Goal: Task Accomplishment & Management: Manage account settings

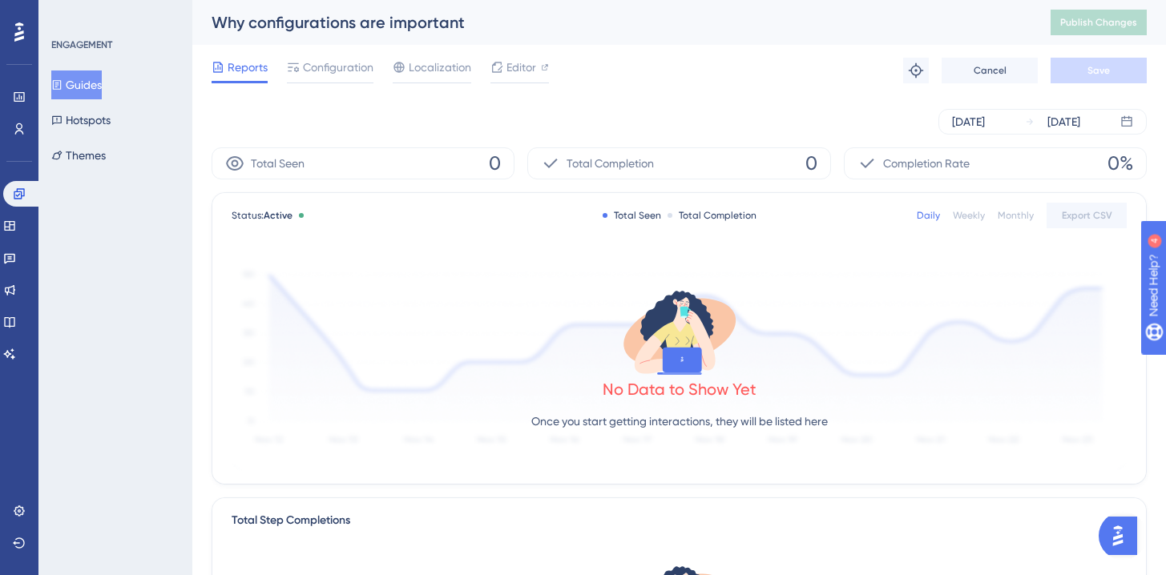
drag, startPoint x: 89, startPoint y: 65, endPoint x: 89, endPoint y: 75, distance: 10.4
click at [89, 65] on div "ENGAGEMENT Guides Hotspots Themes" at bounding box center [116, 103] width 130 height 131
click at [89, 78] on button "Guides" at bounding box center [76, 84] width 50 height 29
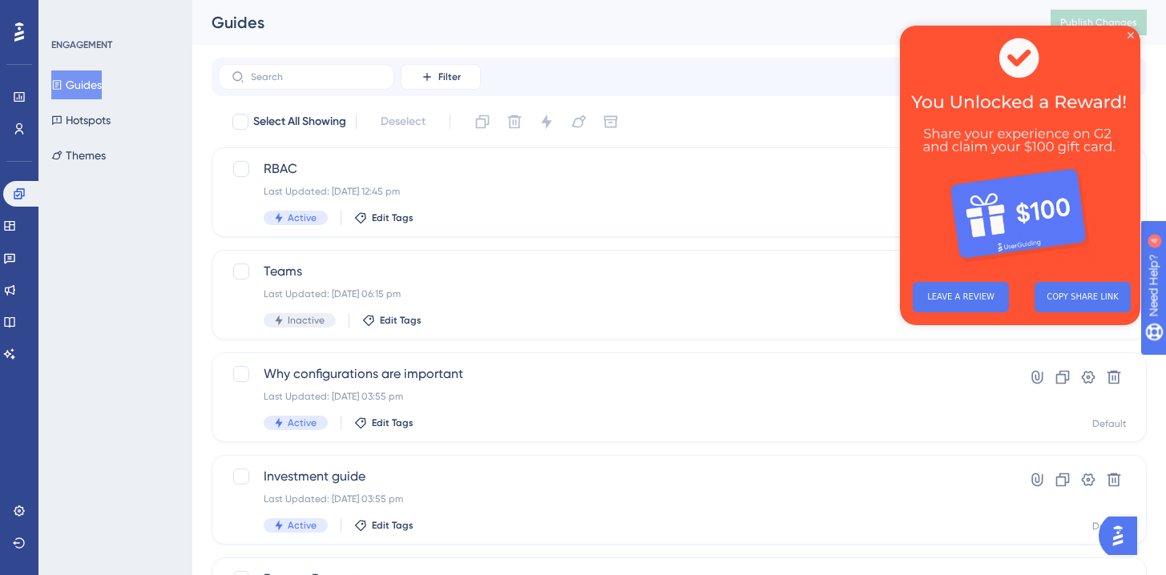
click at [1133, 30] on img at bounding box center [1020, 148] width 240 height 244
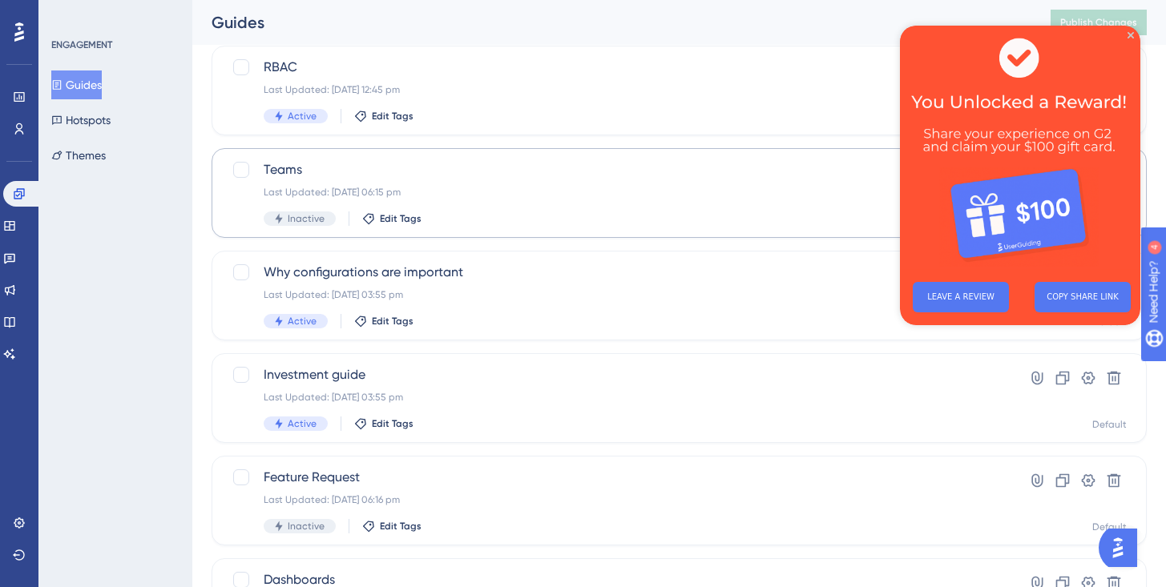
scroll to position [100, 0]
click at [1134, 32] on img at bounding box center [1020, 148] width 240 height 244
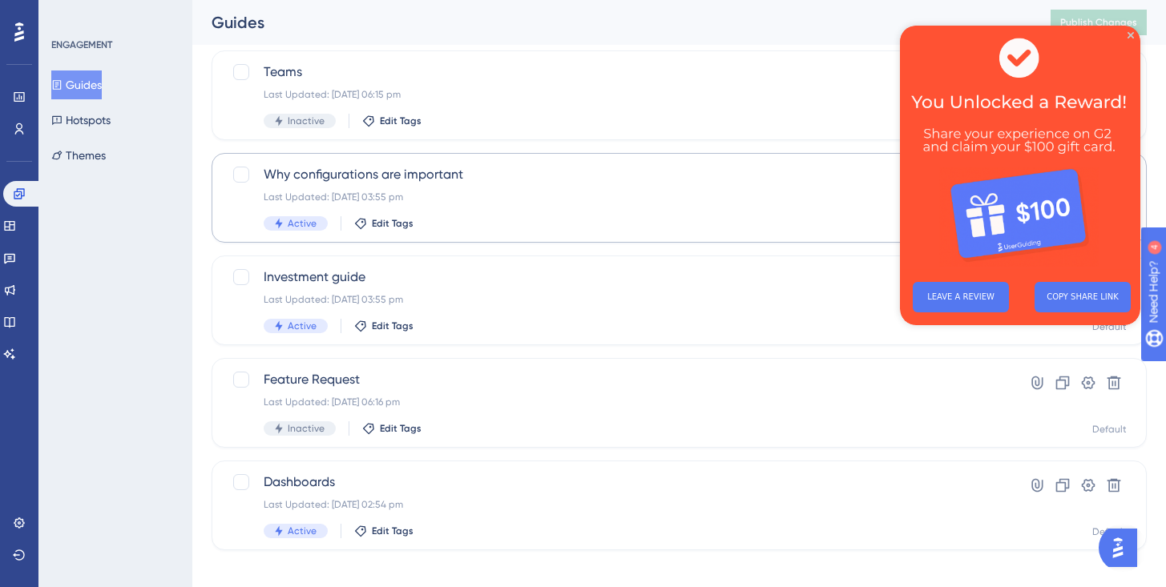
scroll to position [214, 0]
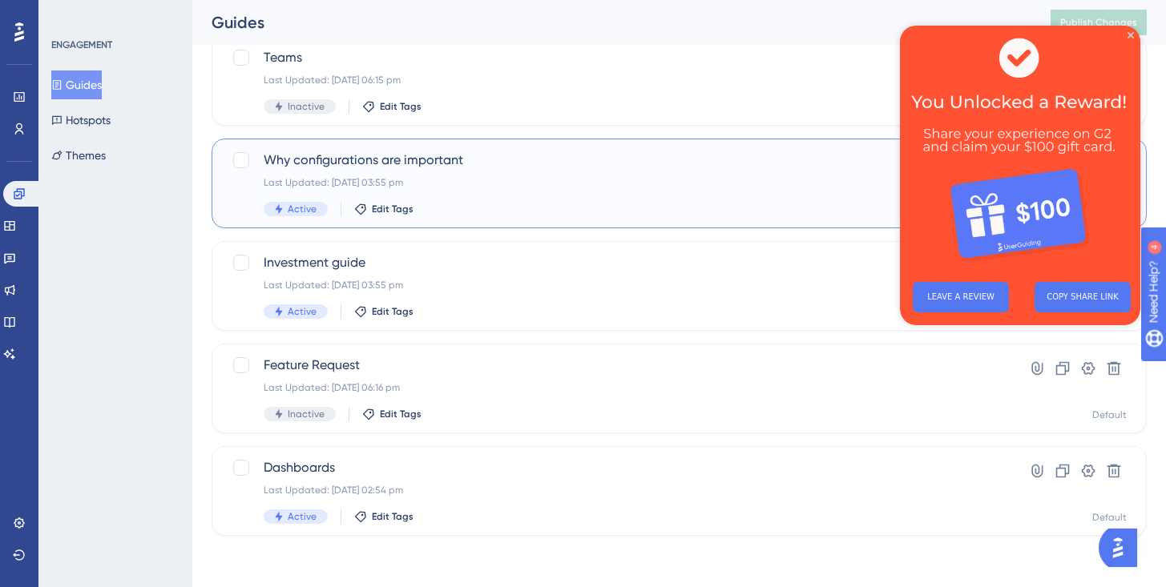
click at [501, 184] on div "Last Updated: [DATE] 03:55 pm" at bounding box center [615, 182] width 703 height 13
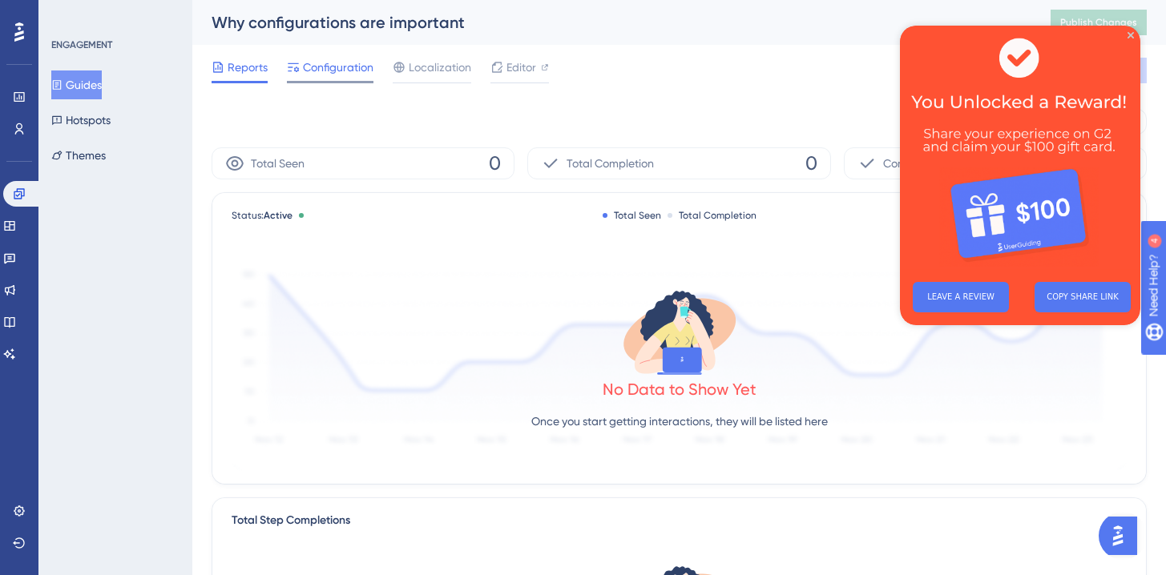
click at [335, 66] on span "Configuration" at bounding box center [338, 67] width 70 height 19
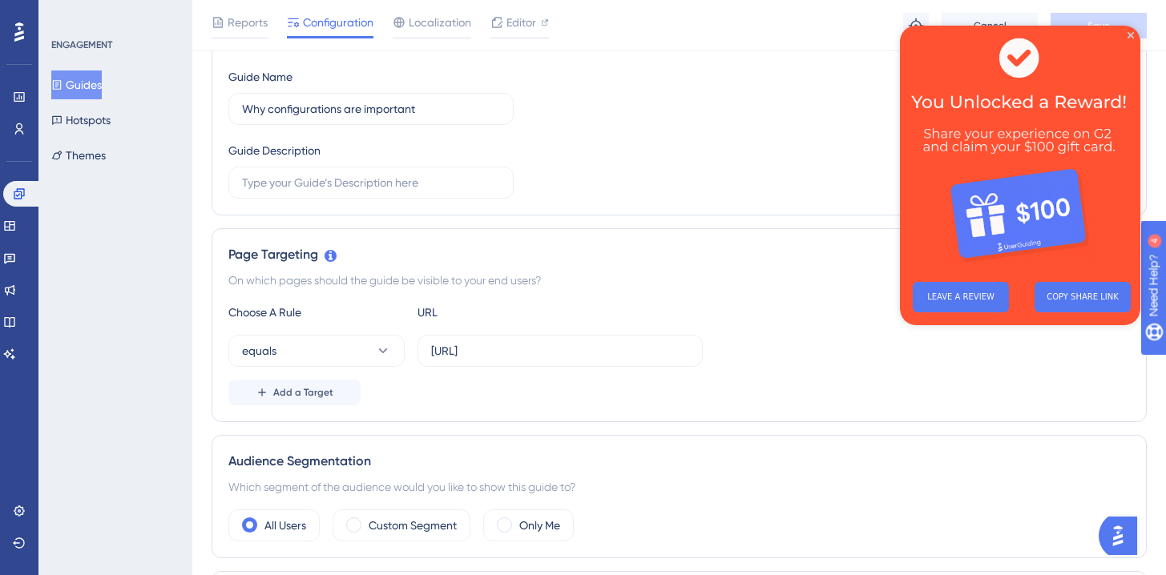
scroll to position [131, 0]
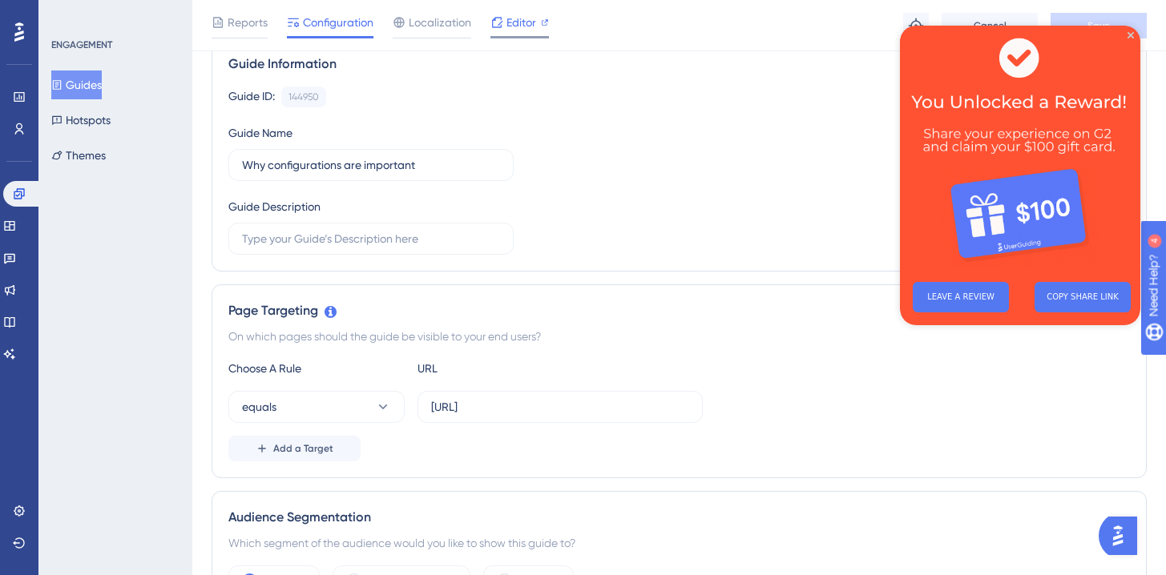
click at [527, 19] on span "Editor" at bounding box center [521, 22] width 30 height 19
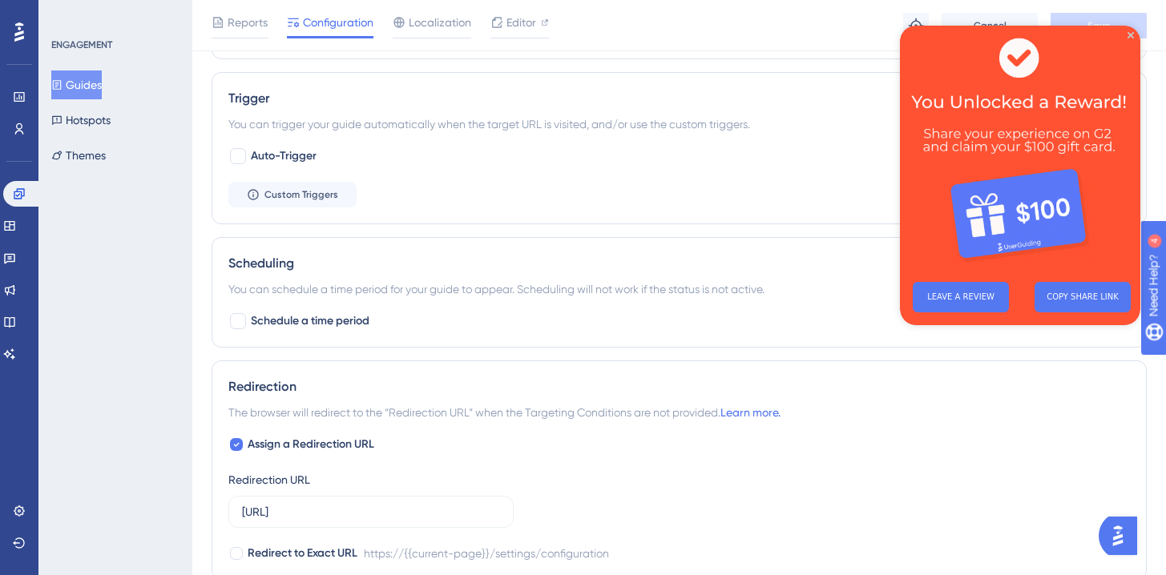
scroll to position [687, 0]
click at [334, 191] on span "Custom Triggers" at bounding box center [301, 193] width 74 height 13
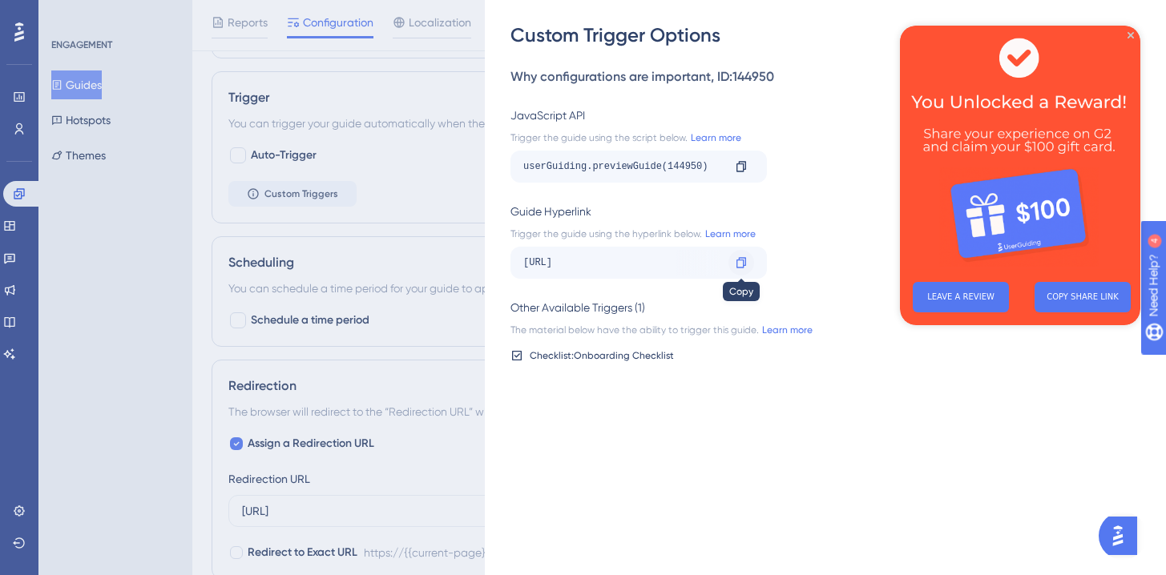
click at [739, 261] on icon at bounding box center [741, 262] width 13 height 13
click at [423, 430] on div "Custom Trigger Options Why configurations are important , ID: 144950 JavaScript…" at bounding box center [583, 287] width 1166 height 575
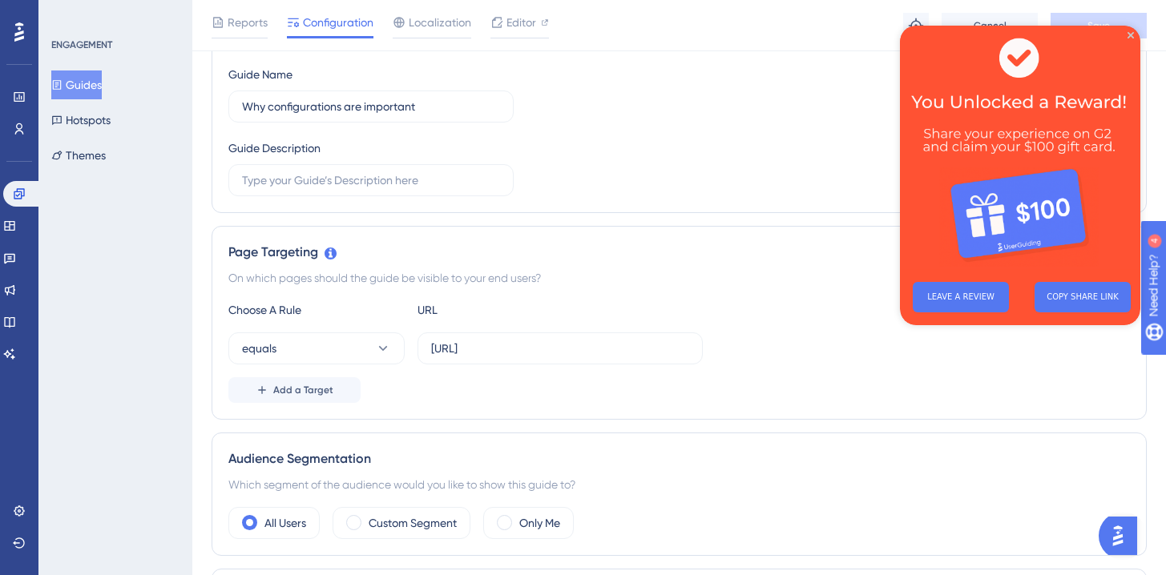
scroll to position [0, 0]
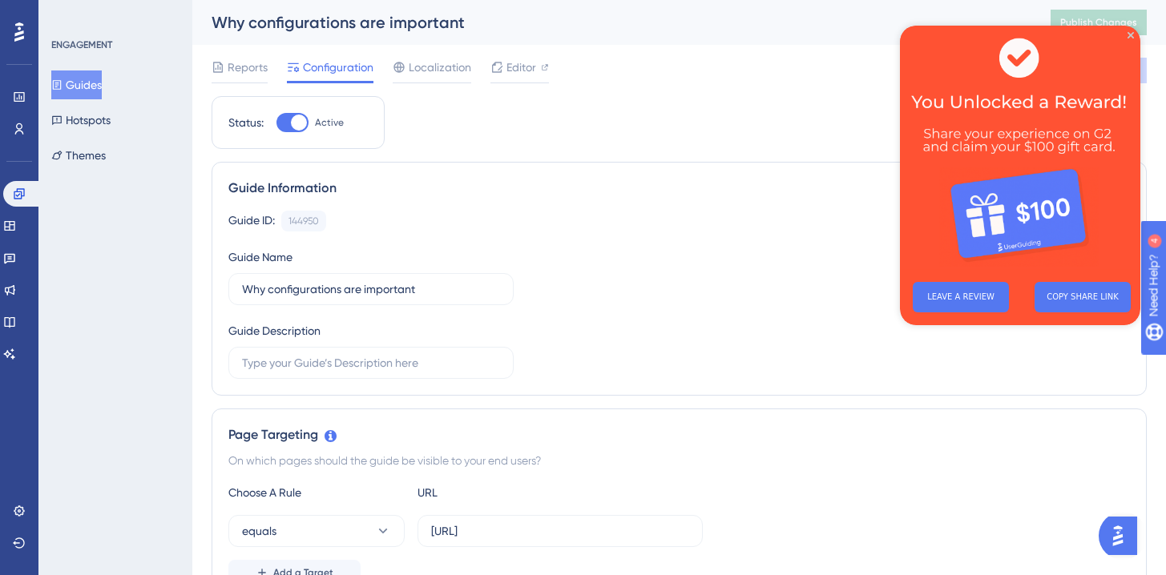
click at [100, 91] on button "Guides" at bounding box center [76, 84] width 50 height 29
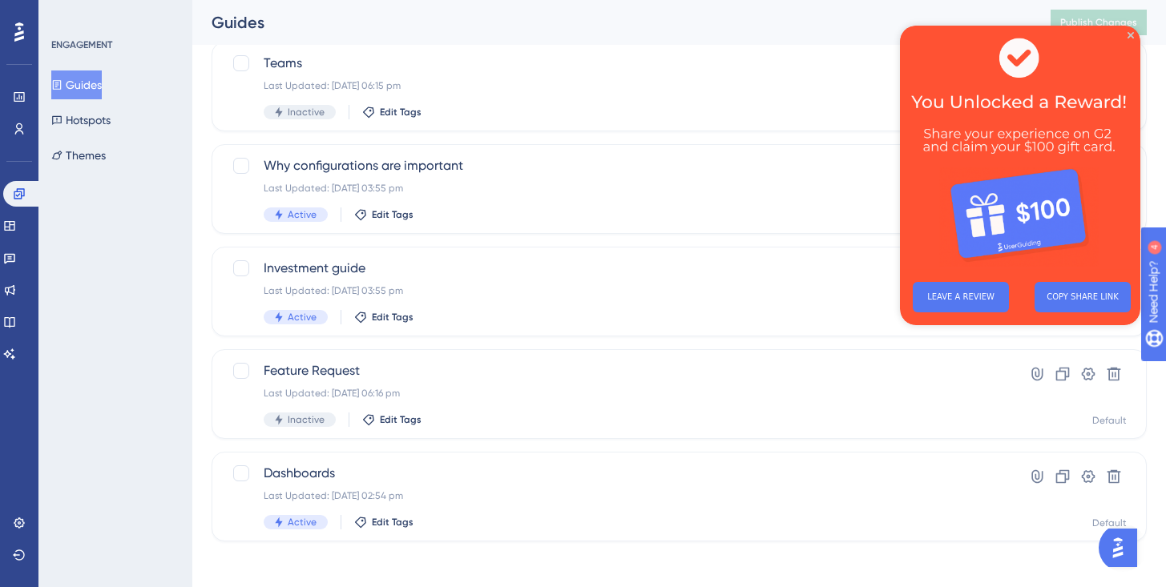
scroll to position [209, 0]
click at [425, 175] on div "Why configurations are important Last Updated: [DATE] 03:55 pm Active Edit Tags" at bounding box center [615, 188] width 703 height 66
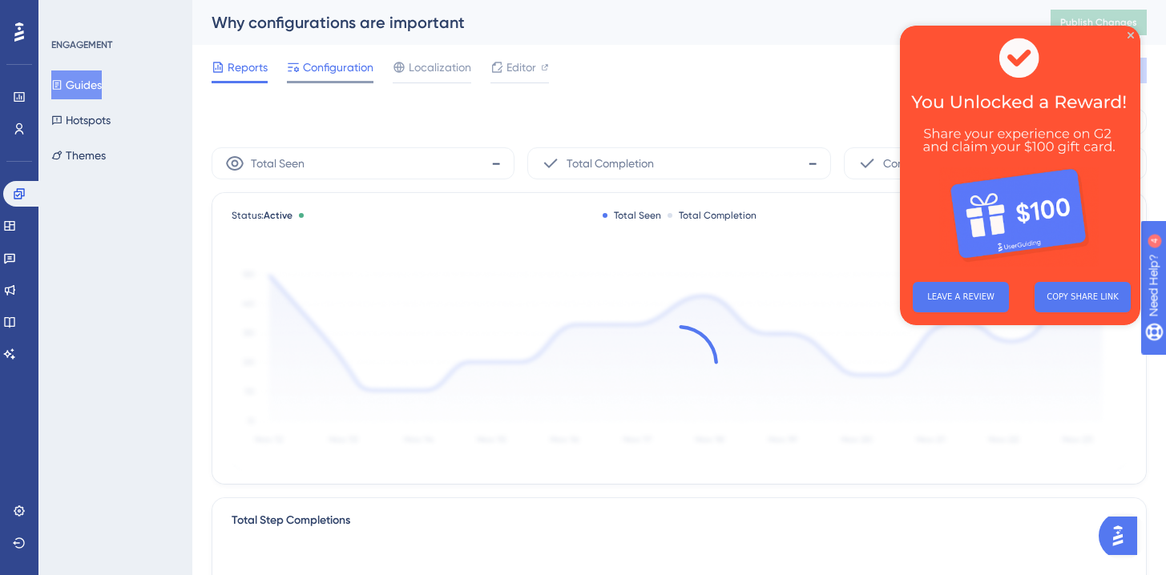
click at [350, 66] on span "Configuration" at bounding box center [338, 67] width 70 height 19
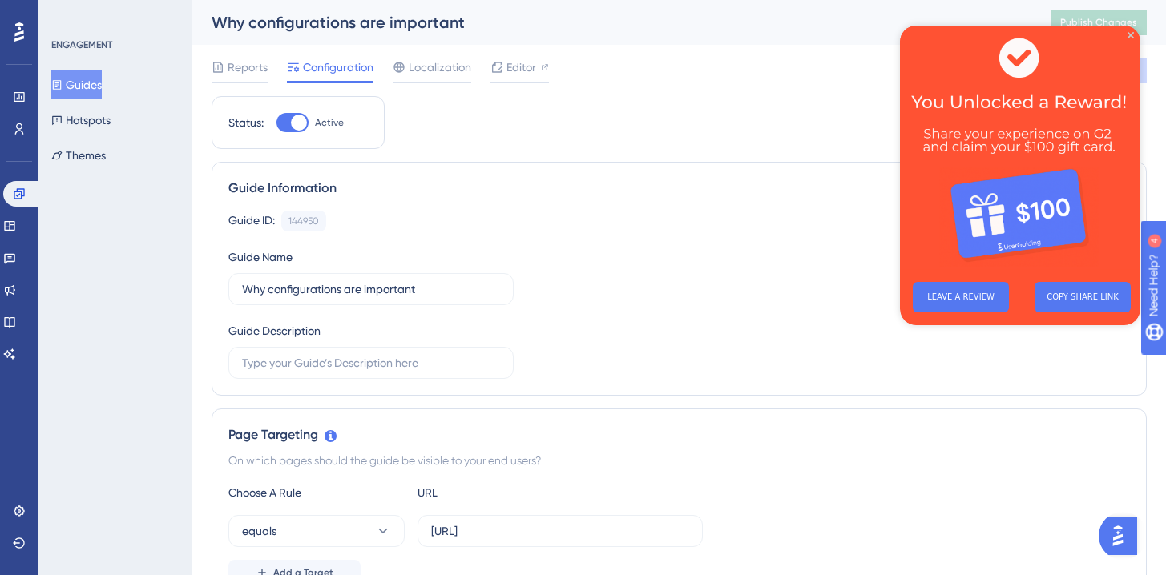
click at [301, 118] on div at bounding box center [299, 123] width 16 height 16
click at [276, 123] on input "Active" at bounding box center [276, 123] width 1 height 1
checkbox input "false"
click at [1142, 75] on button "Save" at bounding box center [1098, 71] width 96 height 26
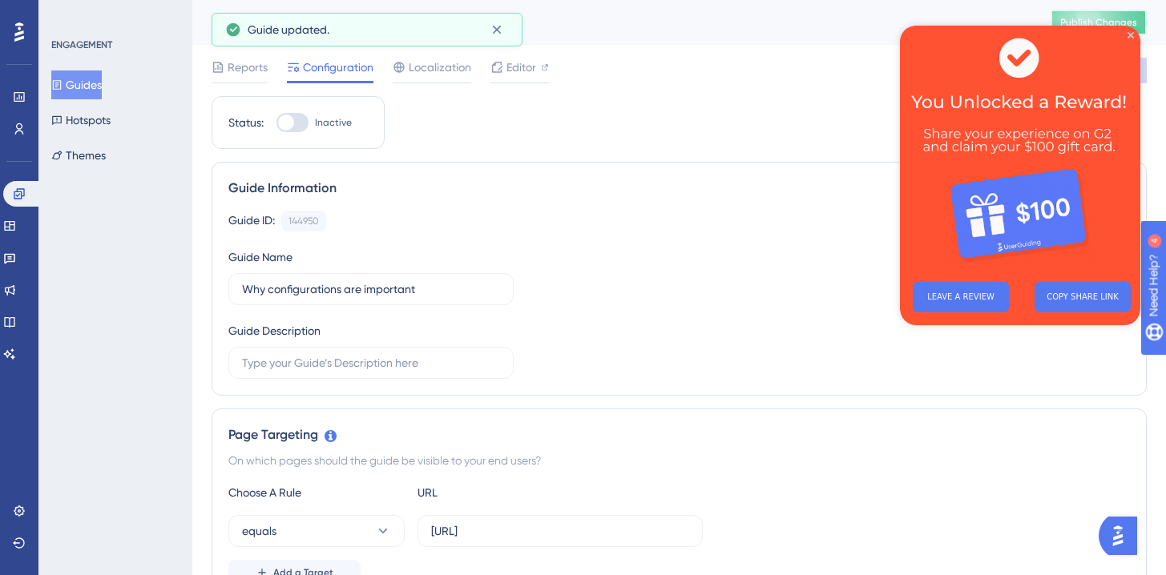
click at [1110, 18] on span "Publish Changes" at bounding box center [1098, 22] width 77 height 13
click at [503, 34] on icon at bounding box center [497, 30] width 16 height 16
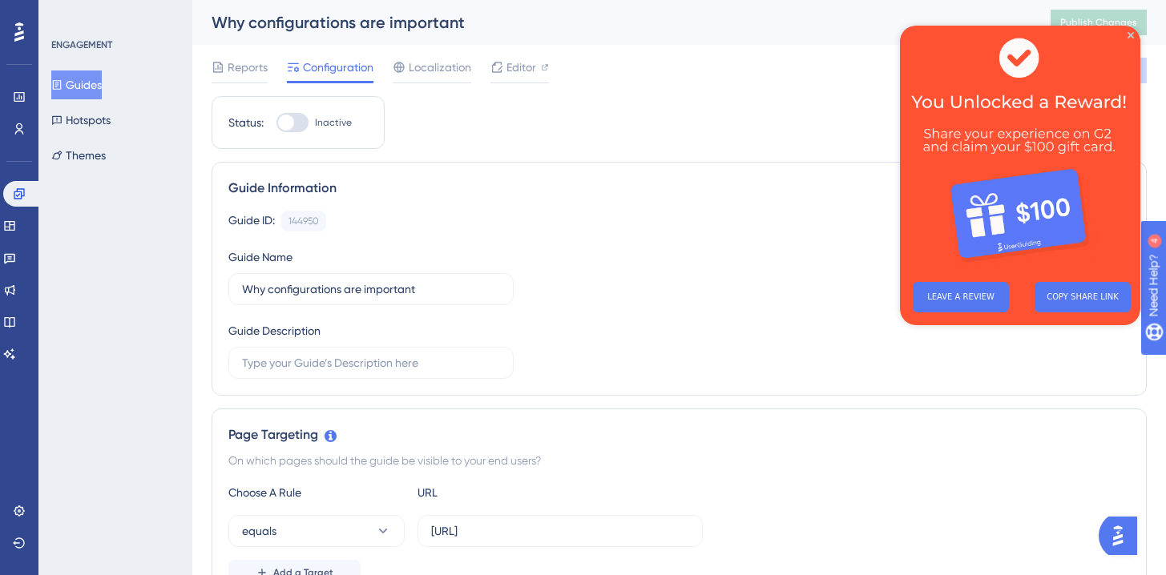
click at [78, 96] on button "Guides" at bounding box center [76, 84] width 50 height 29
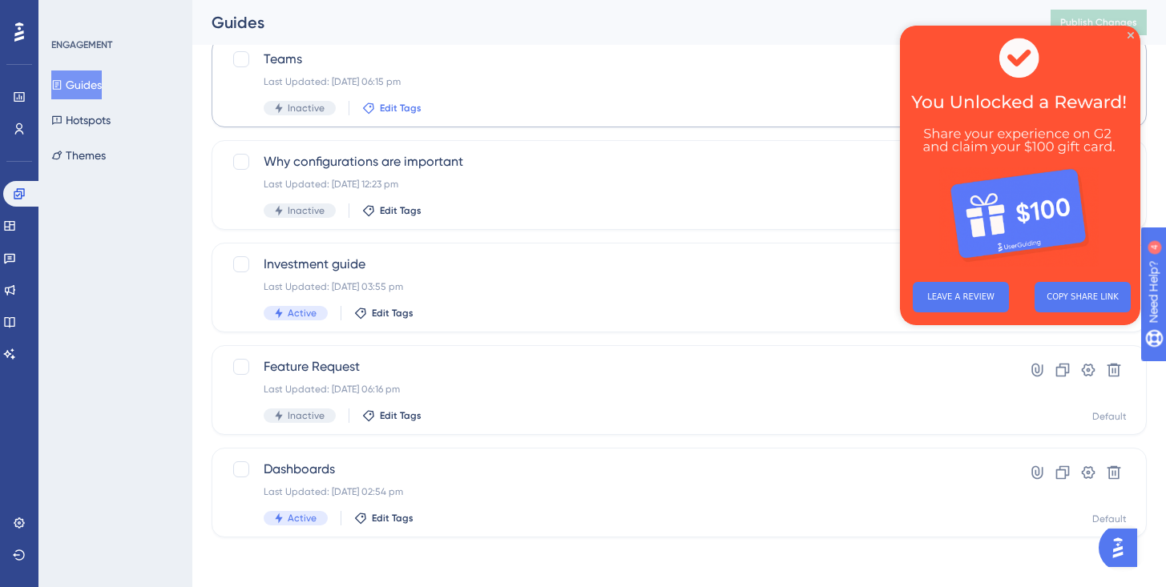
scroll to position [214, 0]
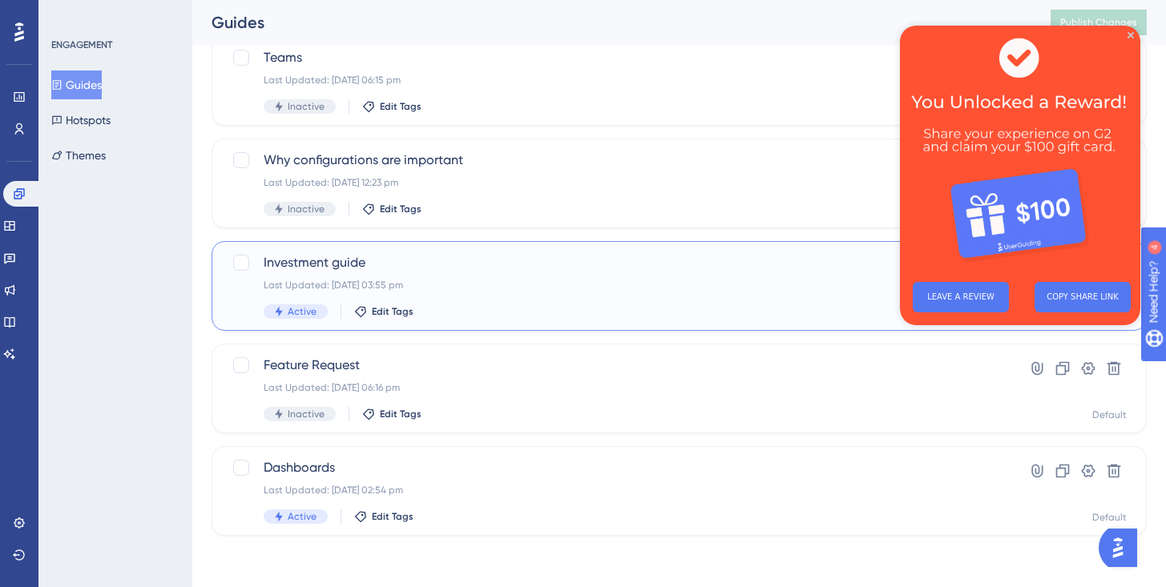
click at [336, 279] on div "Last Updated: [DATE] 03:55 pm" at bounding box center [615, 285] width 703 height 13
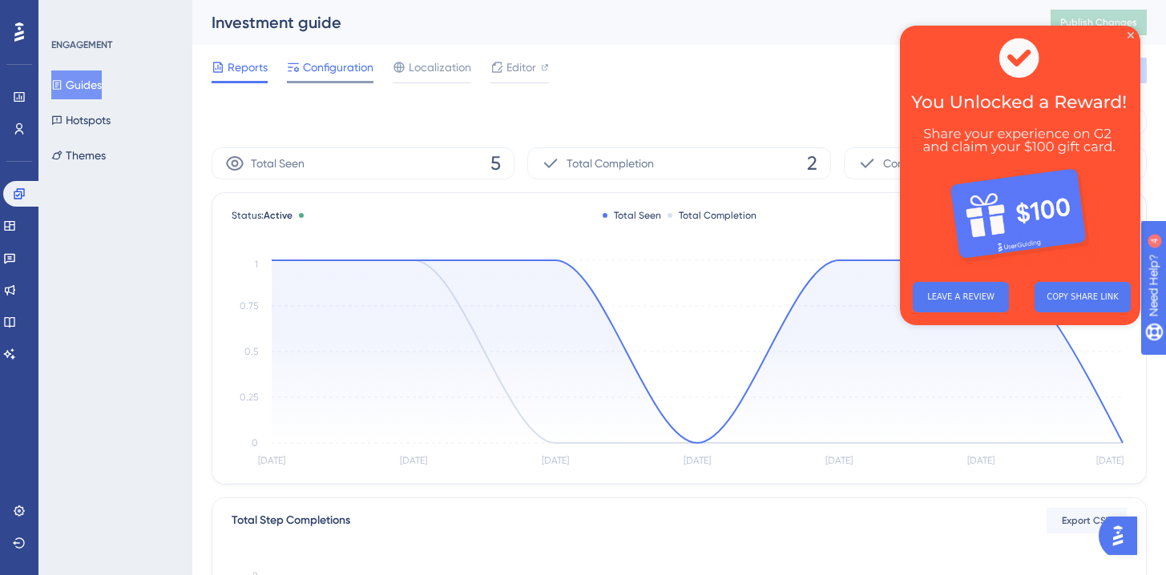
click at [339, 77] on div "Configuration" at bounding box center [330, 71] width 87 height 26
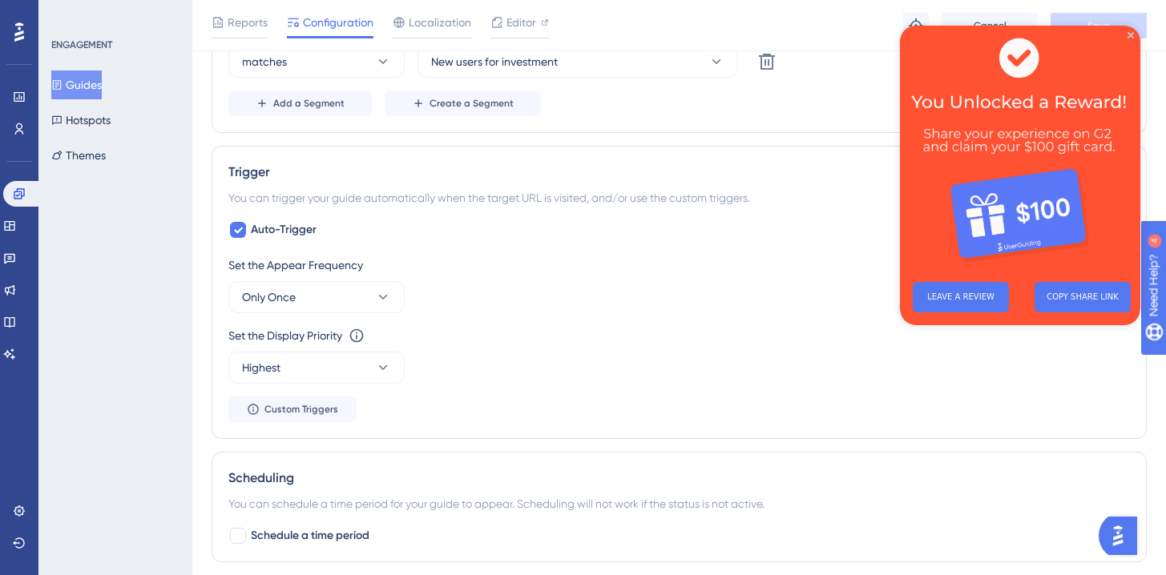
scroll to position [713, 0]
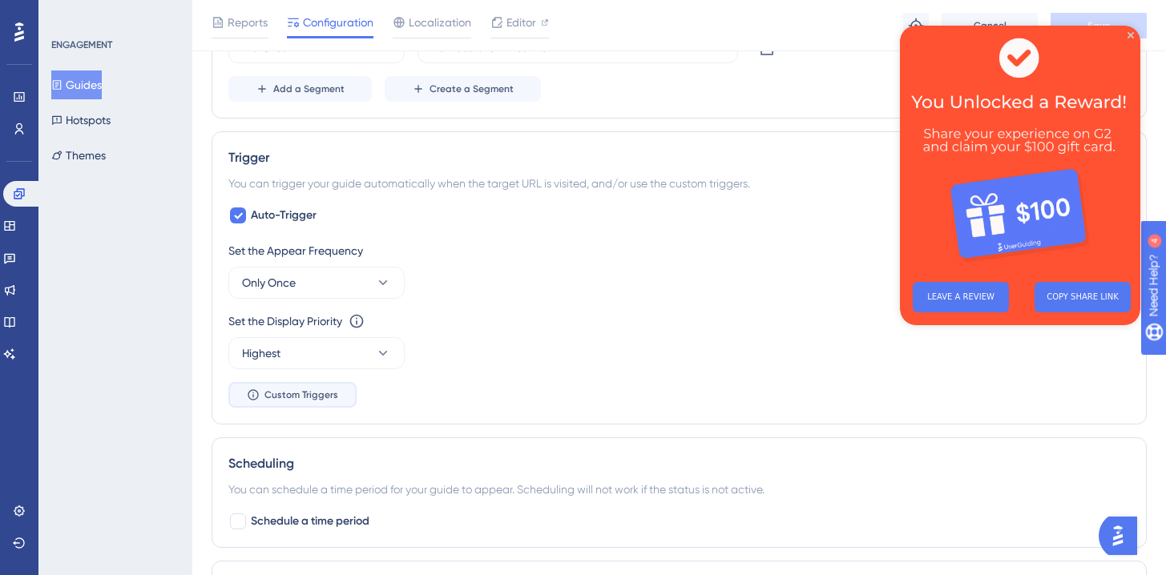
click at [310, 389] on span "Custom Triggers" at bounding box center [301, 395] width 74 height 13
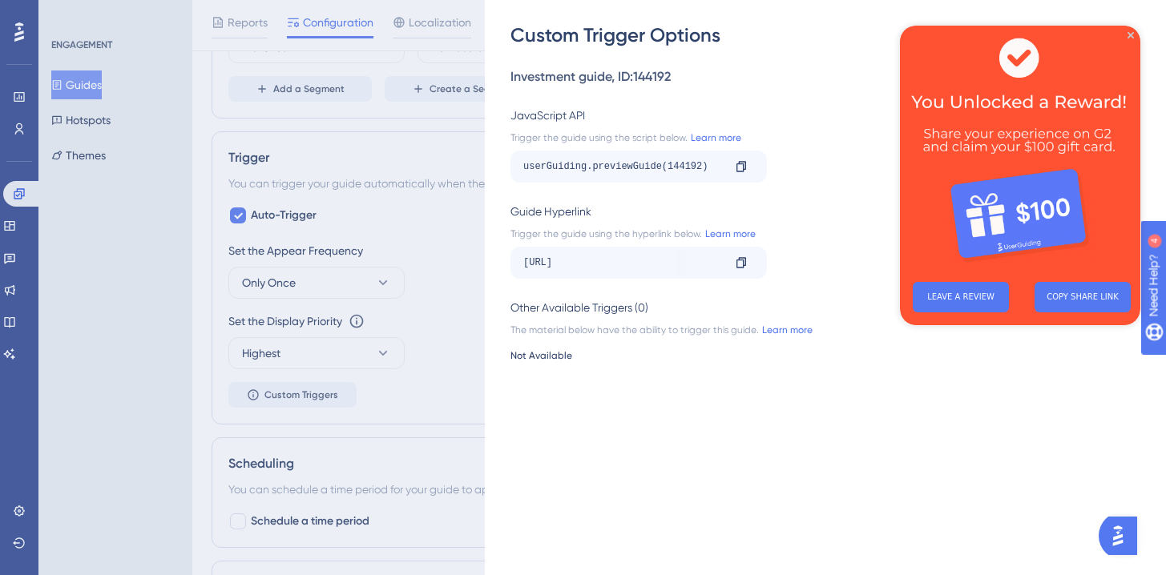
click at [372, 324] on div "Custom Trigger Options Investment guide , ID: 144192 JavaScript API Trigger the…" at bounding box center [583, 287] width 1166 height 575
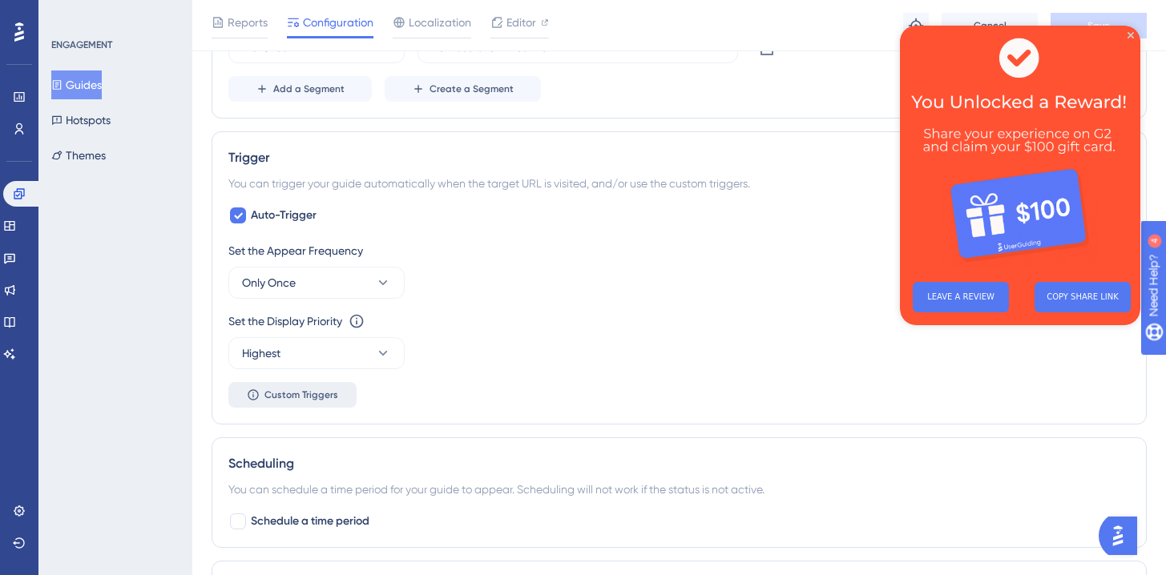
click at [322, 395] on span "Custom Triggers" at bounding box center [301, 395] width 74 height 13
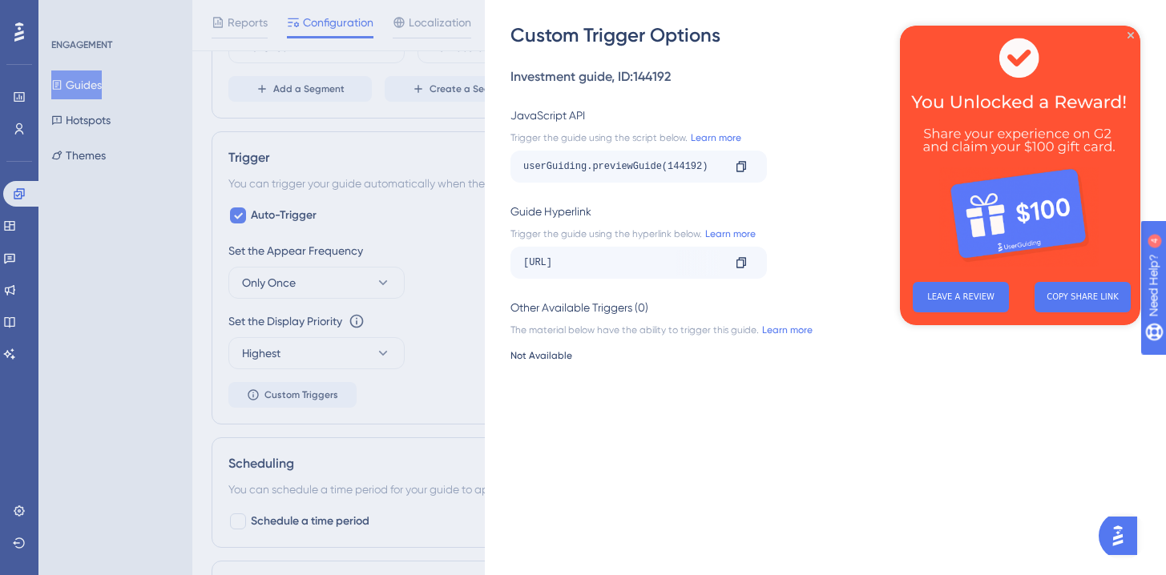
click at [337, 294] on div "Custom Trigger Options Investment guide , ID: 144192 JavaScript API Trigger the…" at bounding box center [583, 287] width 1166 height 575
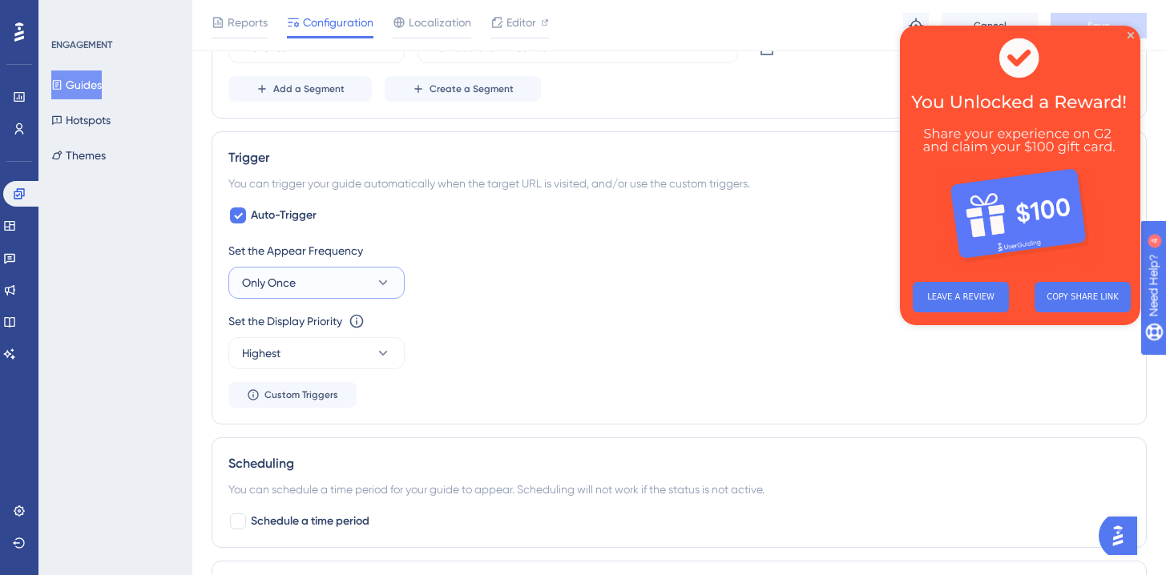
click at [344, 281] on button "Only Once" at bounding box center [316, 283] width 176 height 32
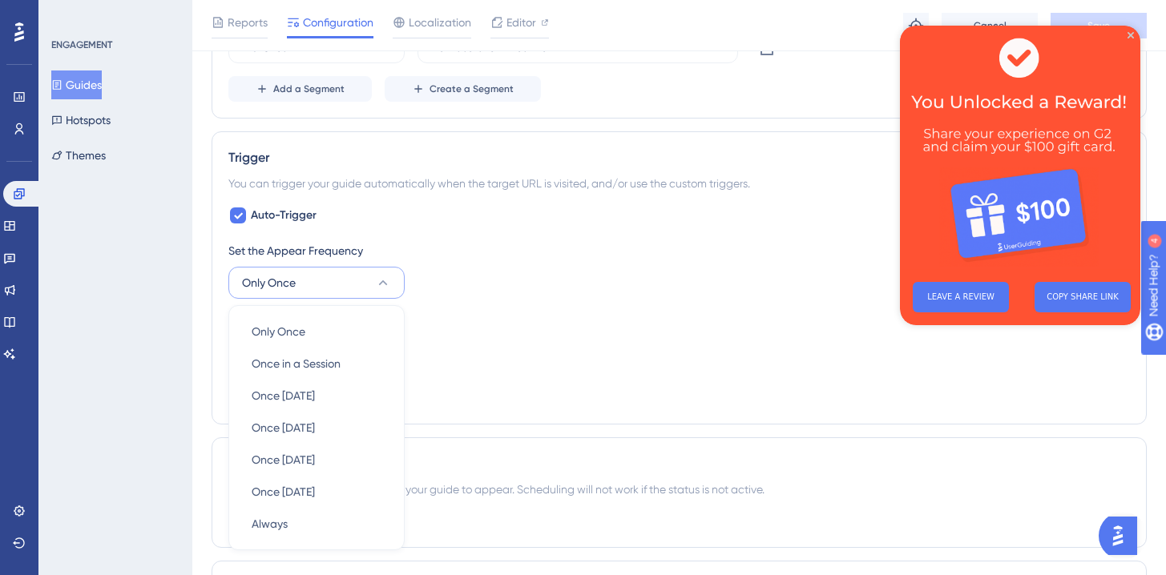
scroll to position [853, 0]
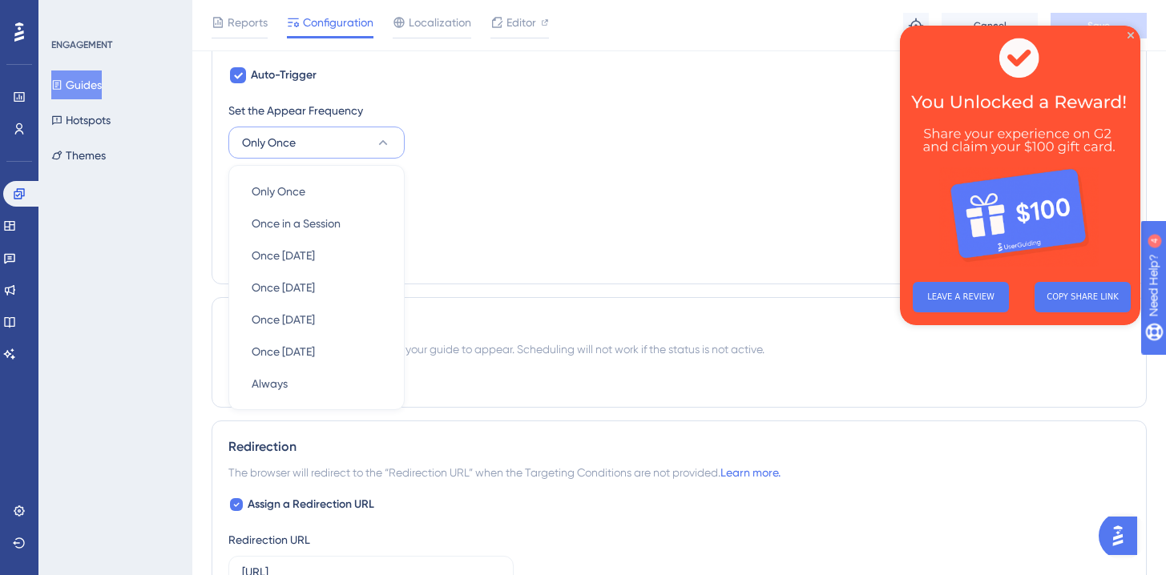
click at [433, 219] on div "Set the Display Priority This option will set the display priority between auto…" at bounding box center [678, 200] width 901 height 58
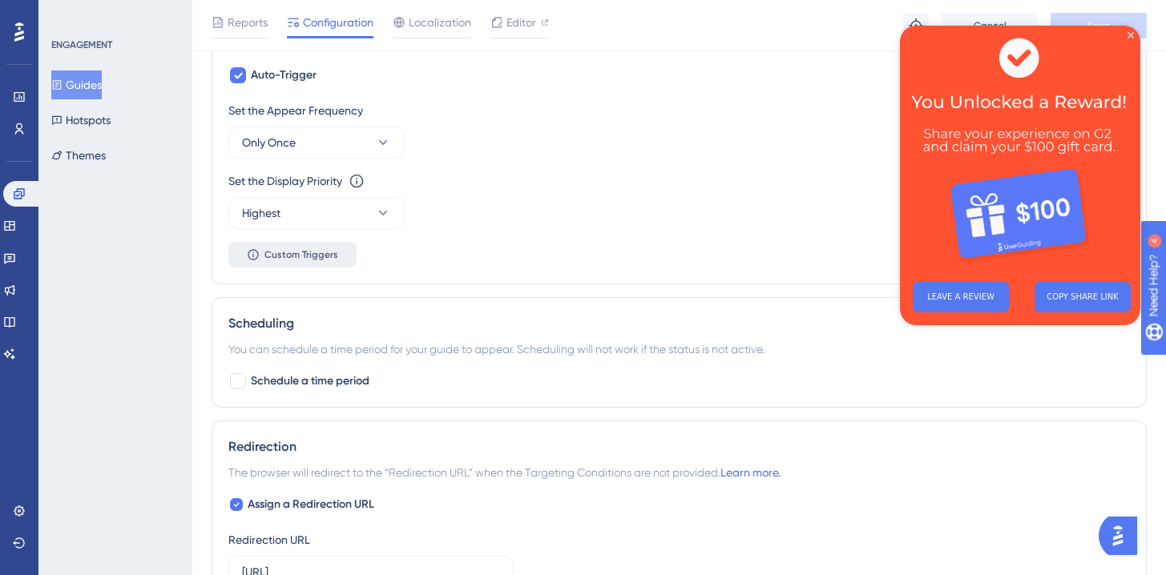
click at [311, 262] on button "Custom Triggers" at bounding box center [292, 255] width 128 height 26
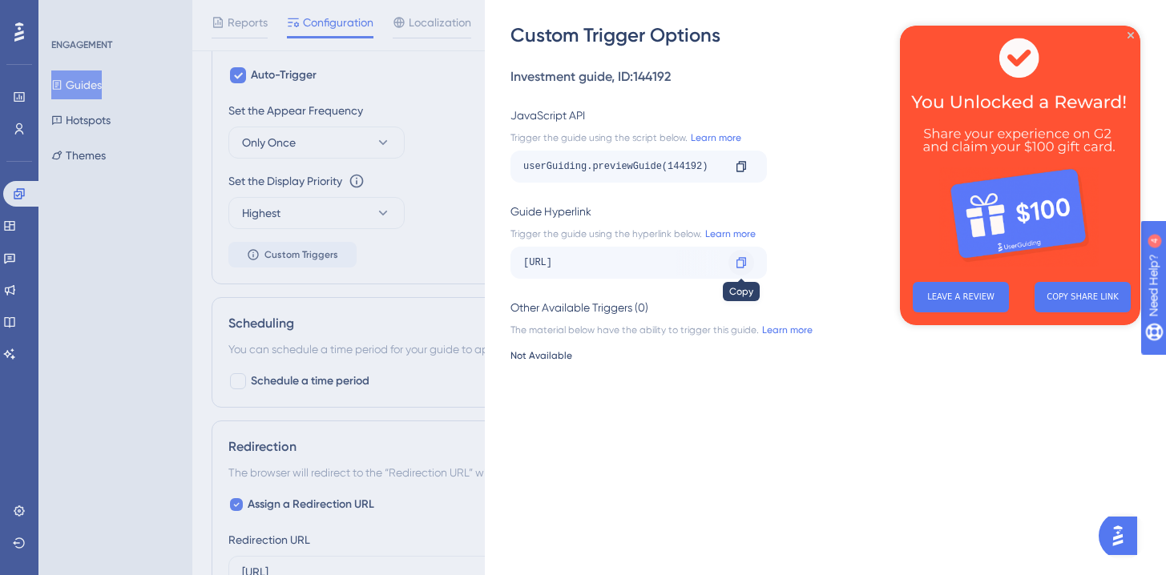
click at [744, 265] on icon at bounding box center [741, 262] width 10 height 10
click at [743, 265] on icon at bounding box center [741, 262] width 10 height 10
click at [735, 237] on link "Learn more" at bounding box center [729, 234] width 54 height 13
click at [717, 139] on link "Learn more" at bounding box center [714, 137] width 54 height 13
click at [739, 170] on icon at bounding box center [741, 166] width 13 height 13
